Goal: Task Accomplishment & Management: Complete application form

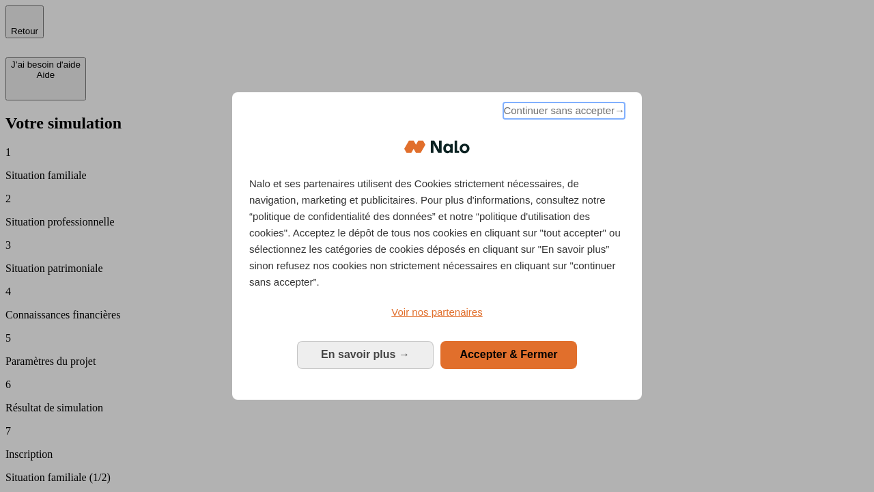
click at [563, 113] on span "Continuer sans accepter →" at bounding box center [564, 110] width 122 height 16
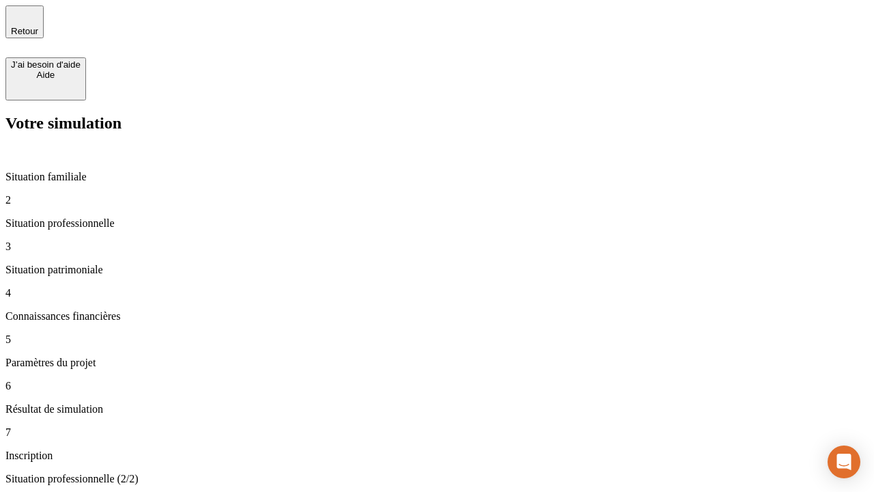
type input "30 000"
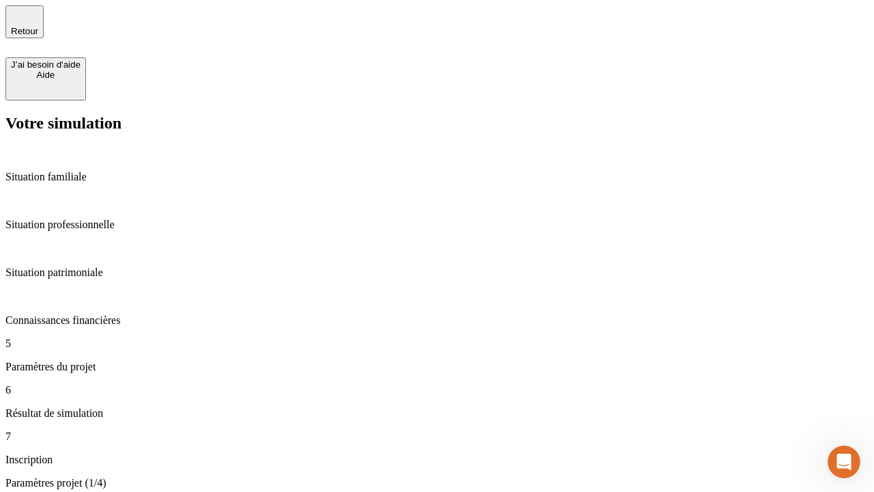
type input "25"
type input "64"
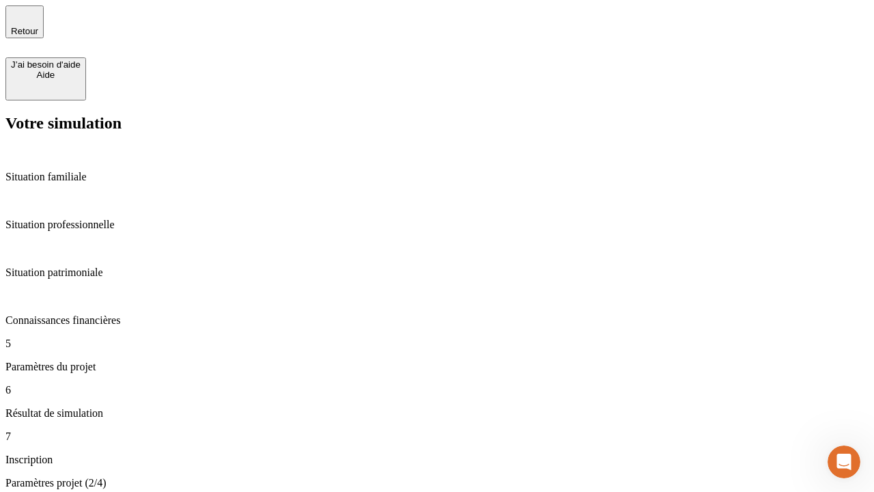
type input "1 000"
type input "640"
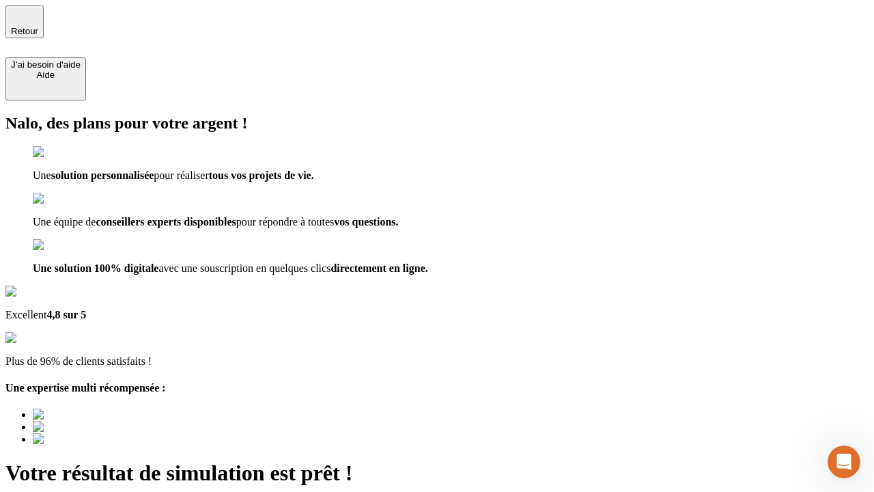
type input "[EMAIL_ADDRESS][PERSON_NAME][DOMAIN_NAME]"
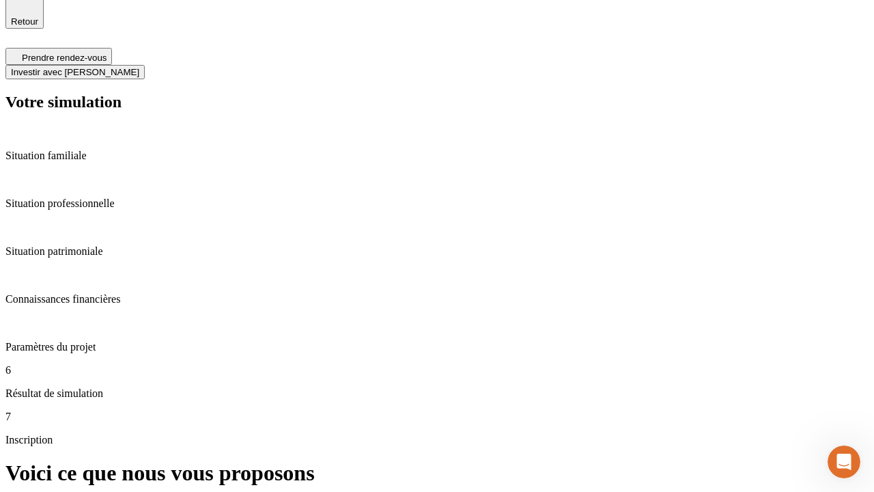
click at [139, 67] on span "Investir avec [PERSON_NAME]" at bounding box center [75, 72] width 128 height 10
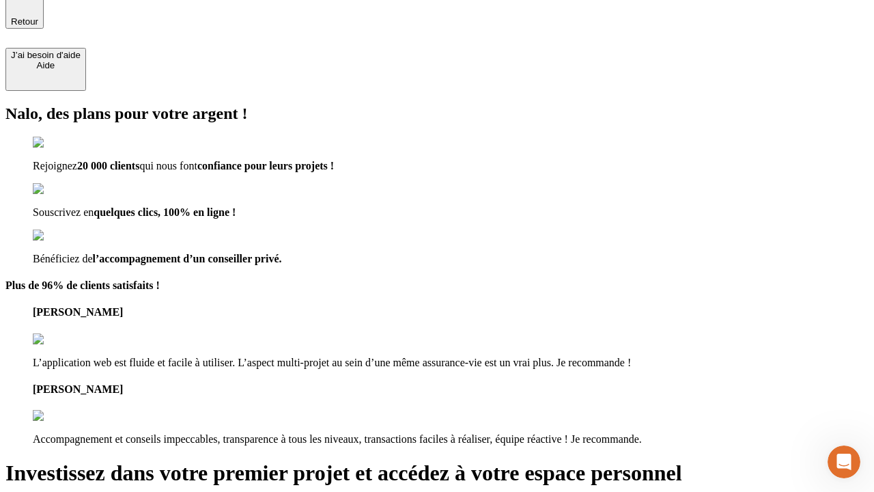
scroll to position [8, 0]
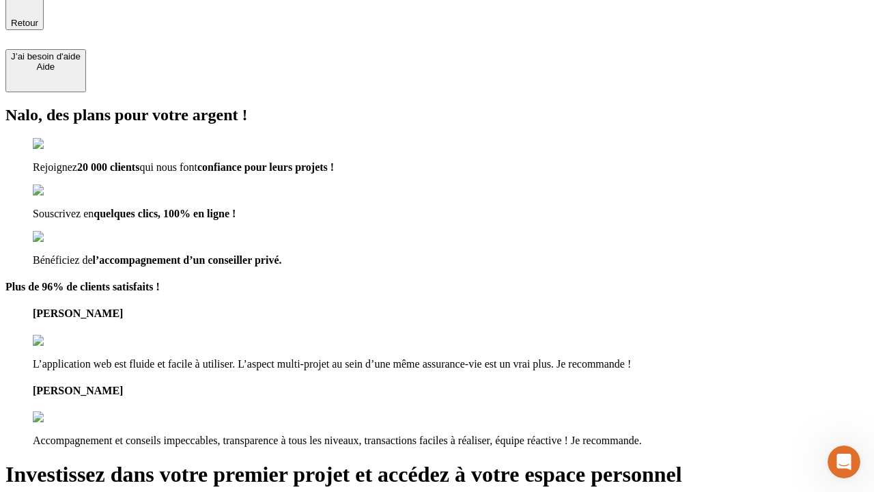
type input "[PERSON_NAME][EMAIL_ADDRESS][DOMAIN_NAME]"
